Goal: Transaction & Acquisition: Book appointment/travel/reservation

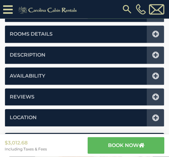
click at [154, 34] on icon at bounding box center [155, 34] width 7 height 7
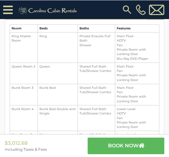
scroll to position [189, 0]
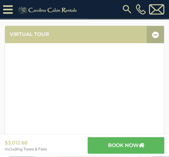
scroll to position [123, 0]
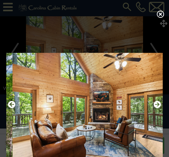
scroll to position [1, 0]
